Goal: Obtain resource: Download file/media

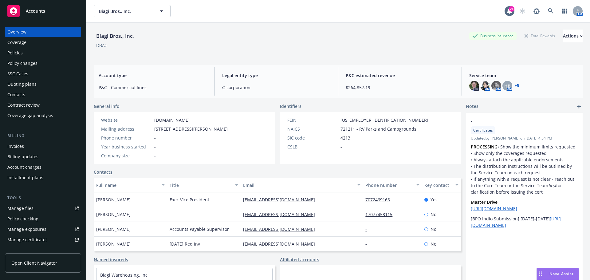
scroll to position [20, 0]
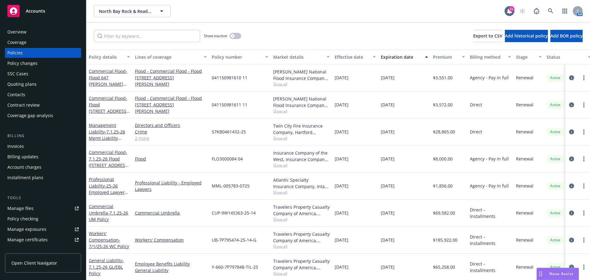
click at [42, 10] on span "Accounts" at bounding box center [35, 11] width 19 height 5
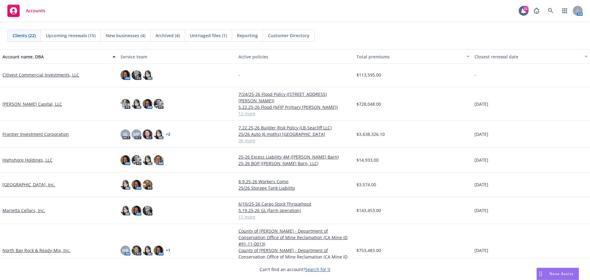
scroll to position [154, 0]
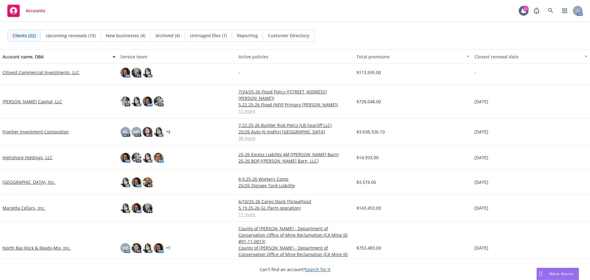
click at [30, 128] on link "Frontier Investment Corporation" at bounding box center [35, 131] width 66 height 6
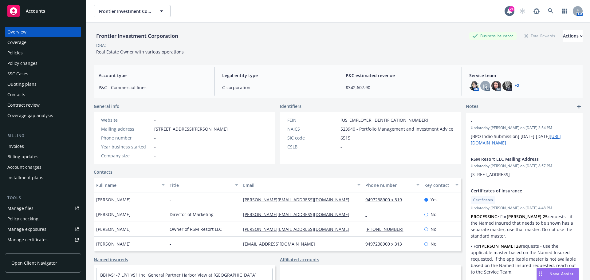
click at [41, 205] on link "Manage files" at bounding box center [43, 208] width 76 height 10
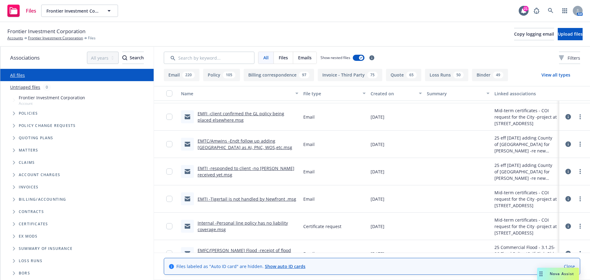
scroll to position [522, 0]
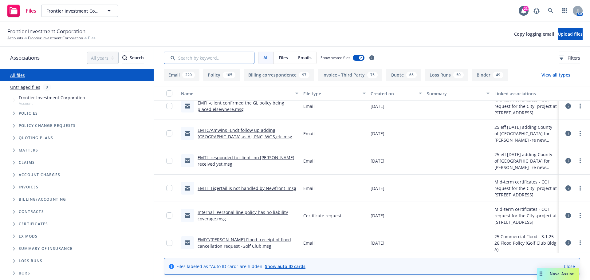
click at [207, 58] on input "Search by keyword..." at bounding box center [209, 58] width 91 height 12
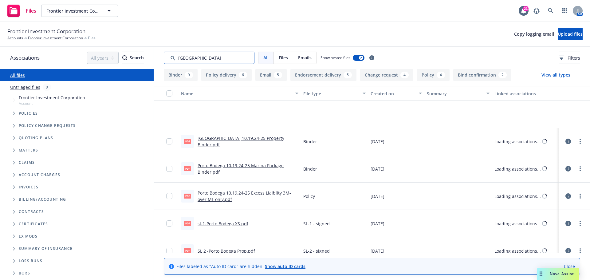
scroll to position [94, 0]
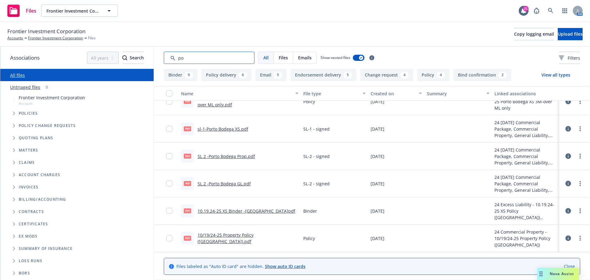
type input "p"
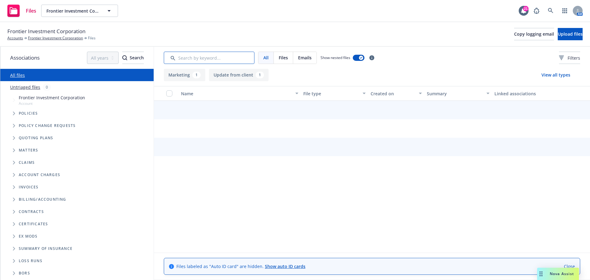
scroll to position [0, 0]
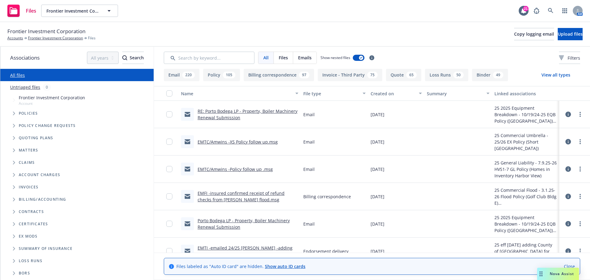
click at [309, 90] on div "File type" at bounding box center [331, 93] width 56 height 6
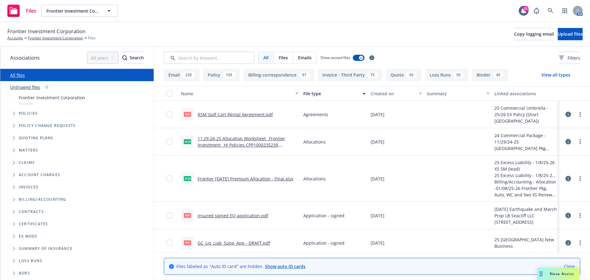
click at [441, 74] on button "Loss Runs 50" at bounding box center [446, 75] width 43 height 12
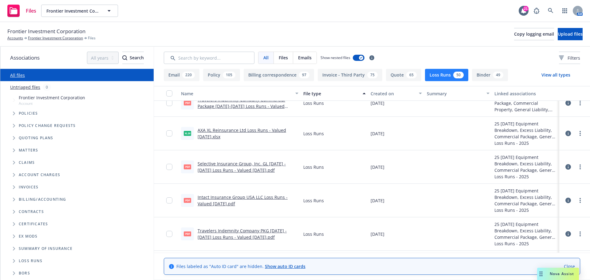
scroll to position [154, 0]
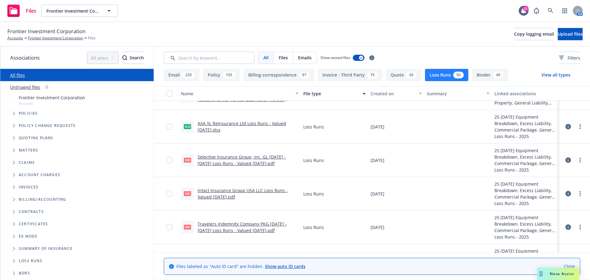
click at [172, 192] on div at bounding box center [171, 194] width 10 height 26
click at [169, 193] on input "checkbox" at bounding box center [169, 193] width 6 height 6
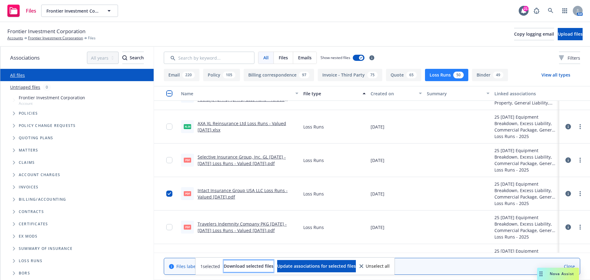
click at [250, 267] on span "Download selected files" at bounding box center [249, 266] width 50 height 6
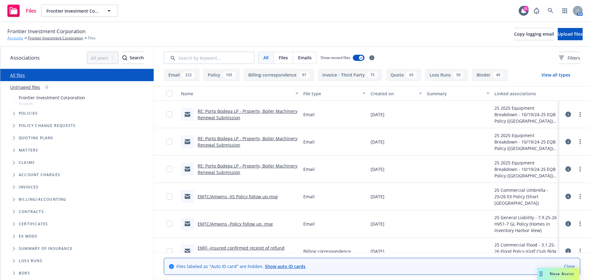
click at [17, 40] on link "Accounts" at bounding box center [15, 38] width 16 height 6
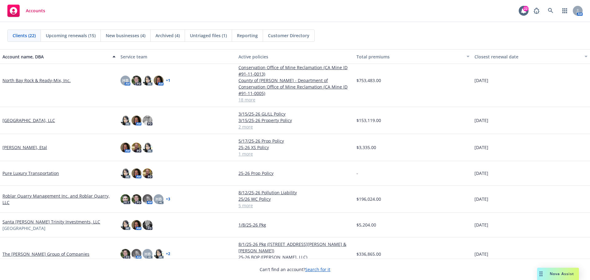
scroll to position [363, 0]
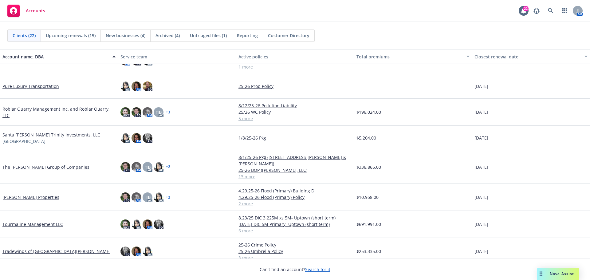
click at [56, 164] on link "The [PERSON_NAME] Group of Companies" at bounding box center [45, 167] width 87 height 6
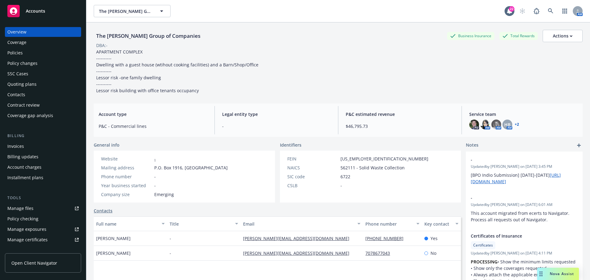
click at [42, 63] on div "Policy changes" at bounding box center [42, 63] width 71 height 10
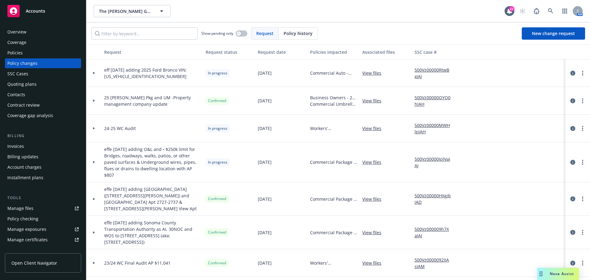
click at [39, 208] on link "Manage files" at bounding box center [43, 208] width 76 height 10
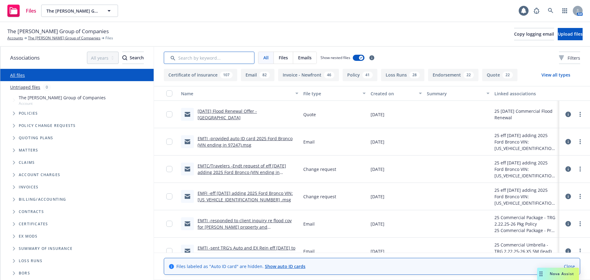
click at [216, 61] on input "Search by keyword..." at bounding box center [209, 58] width 91 height 12
click at [231, 169] on link "EMTC/Travelers -Endt request of eff 9/8/25 adding 2025 Ford Bronco (VIN ending …" at bounding box center [241, 172] width 88 height 19
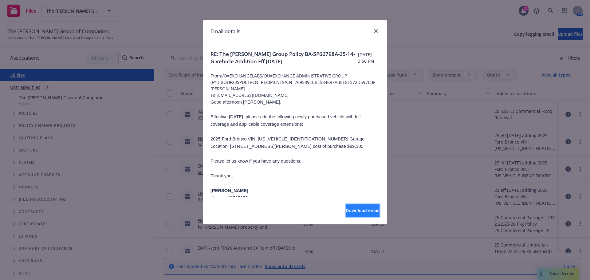
click at [368, 213] on span "Download email" at bounding box center [362, 210] width 34 height 6
click at [375, 30] on icon "close" at bounding box center [376, 31] width 4 height 4
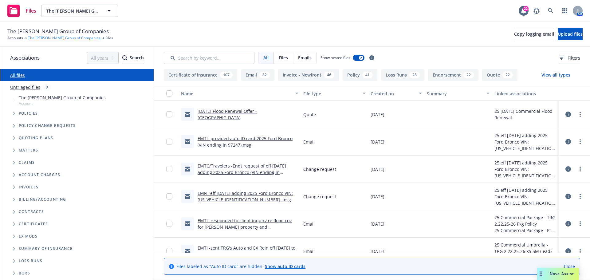
click at [55, 37] on link "The [PERSON_NAME] Group of Companies" at bounding box center [64, 38] width 72 height 6
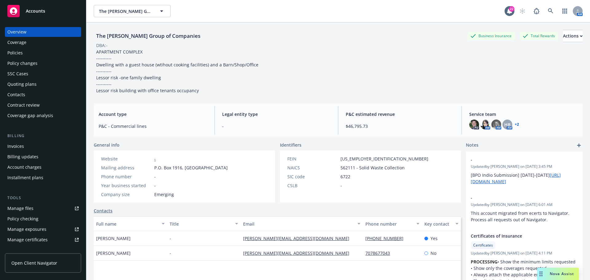
click at [41, 53] on div "Policies" at bounding box center [42, 53] width 71 height 10
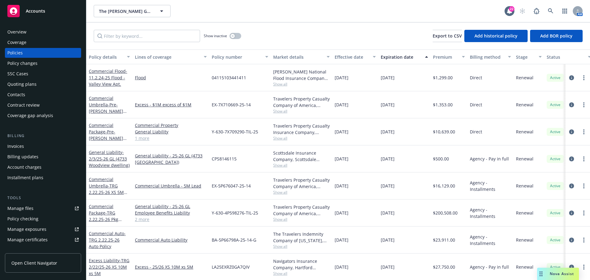
scroll to position [31, 0]
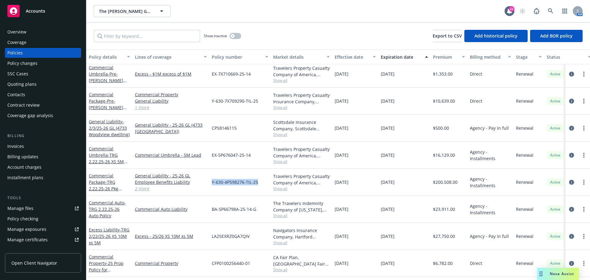
drag, startPoint x: 211, startPoint y: 181, endPoint x: 259, endPoint y: 182, distance: 47.6
click at [259, 182] on div "Y-630-4P598276-TIL-25" at bounding box center [239, 182] width 61 height 27
copy span "Y-630-4P598276-TIL-25"
click at [46, 225] on link "Manage exposures" at bounding box center [43, 229] width 76 height 10
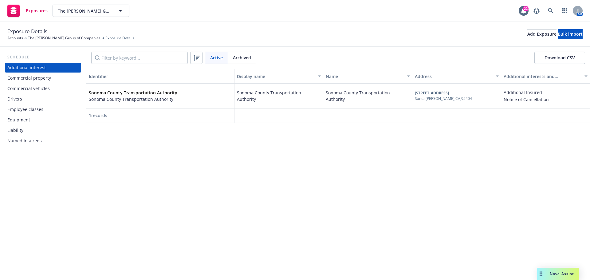
click at [34, 82] on div "Commercial property" at bounding box center [29, 78] width 44 height 10
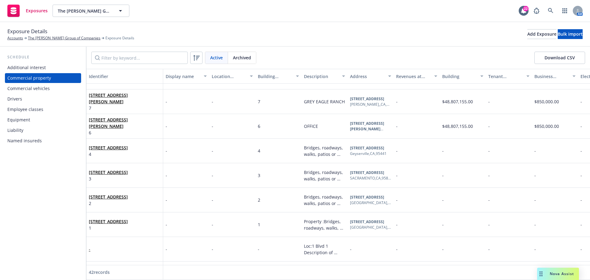
scroll to position [184, 0]
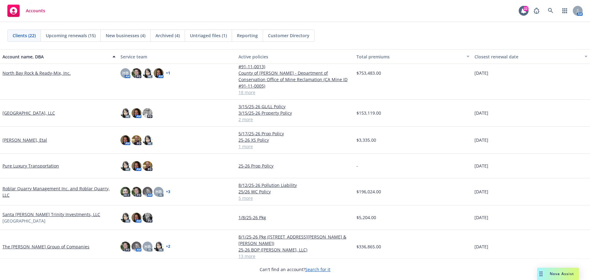
scroll to position [338, 0]
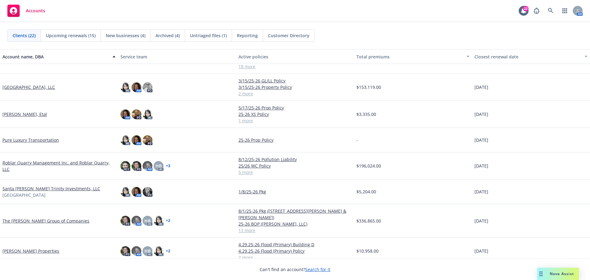
click at [42, 217] on link "The [PERSON_NAME] Group of Companies" at bounding box center [45, 220] width 87 height 6
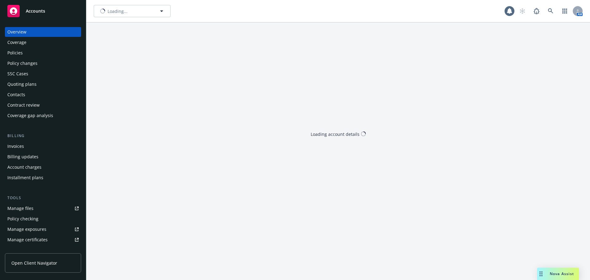
click at [42, 205] on link "Manage files" at bounding box center [43, 208] width 76 height 10
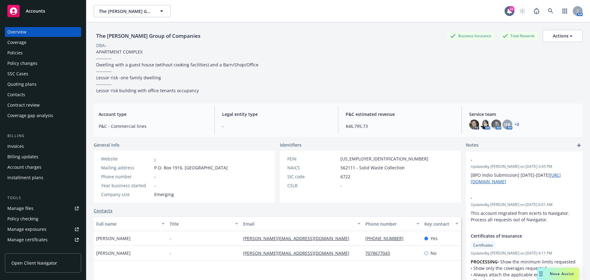
click at [38, 57] on div "Policies" at bounding box center [42, 53] width 71 height 10
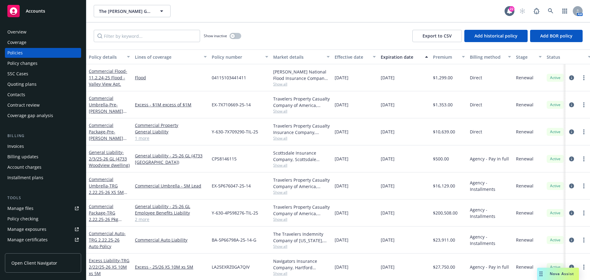
click at [35, 11] on span "Accounts" at bounding box center [35, 11] width 19 height 5
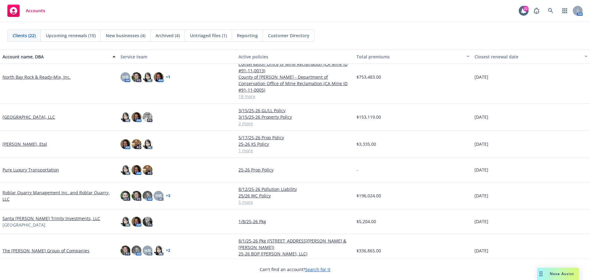
scroll to position [333, 0]
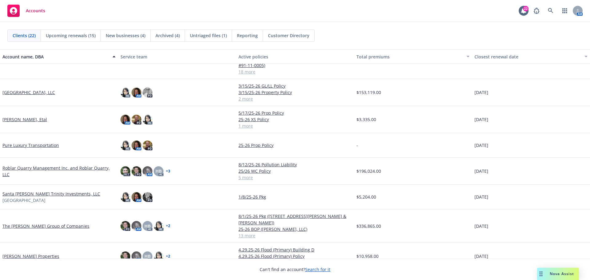
click at [48, 223] on link "The [PERSON_NAME] Group of Companies" at bounding box center [45, 226] width 87 height 6
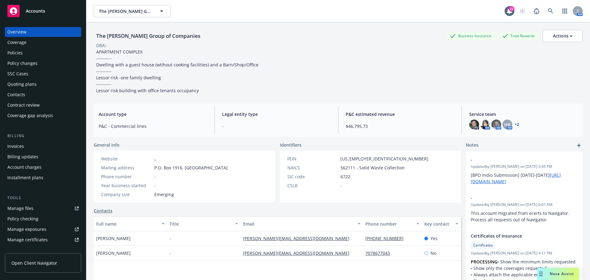
click at [36, 53] on div "Policies" at bounding box center [42, 53] width 71 height 10
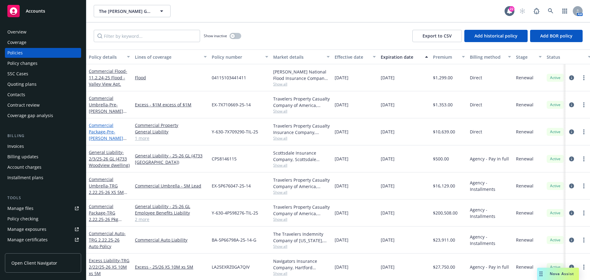
click at [120, 133] on span "- Pre-[PERSON_NAME] 1.22.25-26 PKG GL&Prop" at bounding box center [108, 141] width 38 height 25
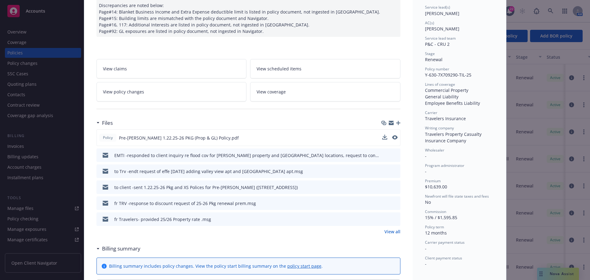
scroll to position [92, 0]
click at [393, 231] on link "View all" at bounding box center [392, 231] width 16 height 6
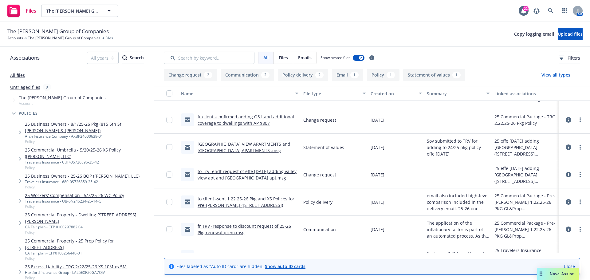
scroll to position [31, 0]
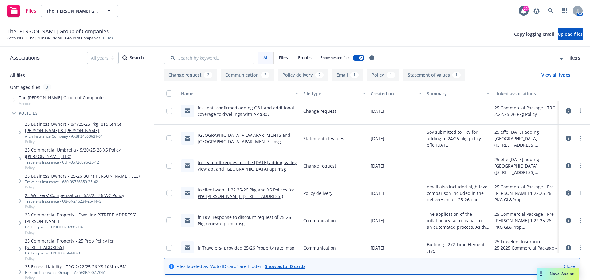
click at [242, 216] on link "fr TRV -response to discount request of 25-26 Pkg renewal prem.msg" at bounding box center [243, 220] width 93 height 12
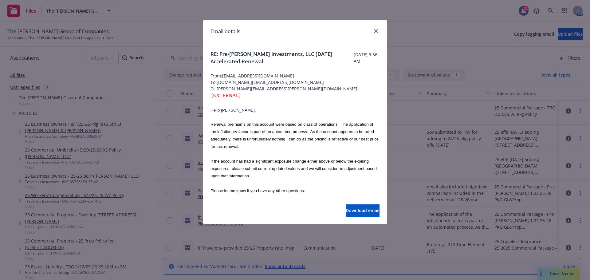
scroll to position [92, 0]
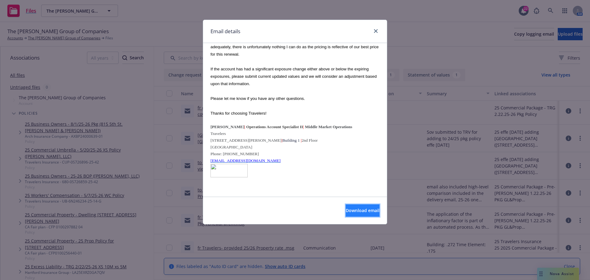
click at [353, 208] on span "Download email" at bounding box center [362, 210] width 34 height 6
click at [376, 30] on icon "close" at bounding box center [376, 31] width 4 height 4
